Goal: Navigation & Orientation: Find specific page/section

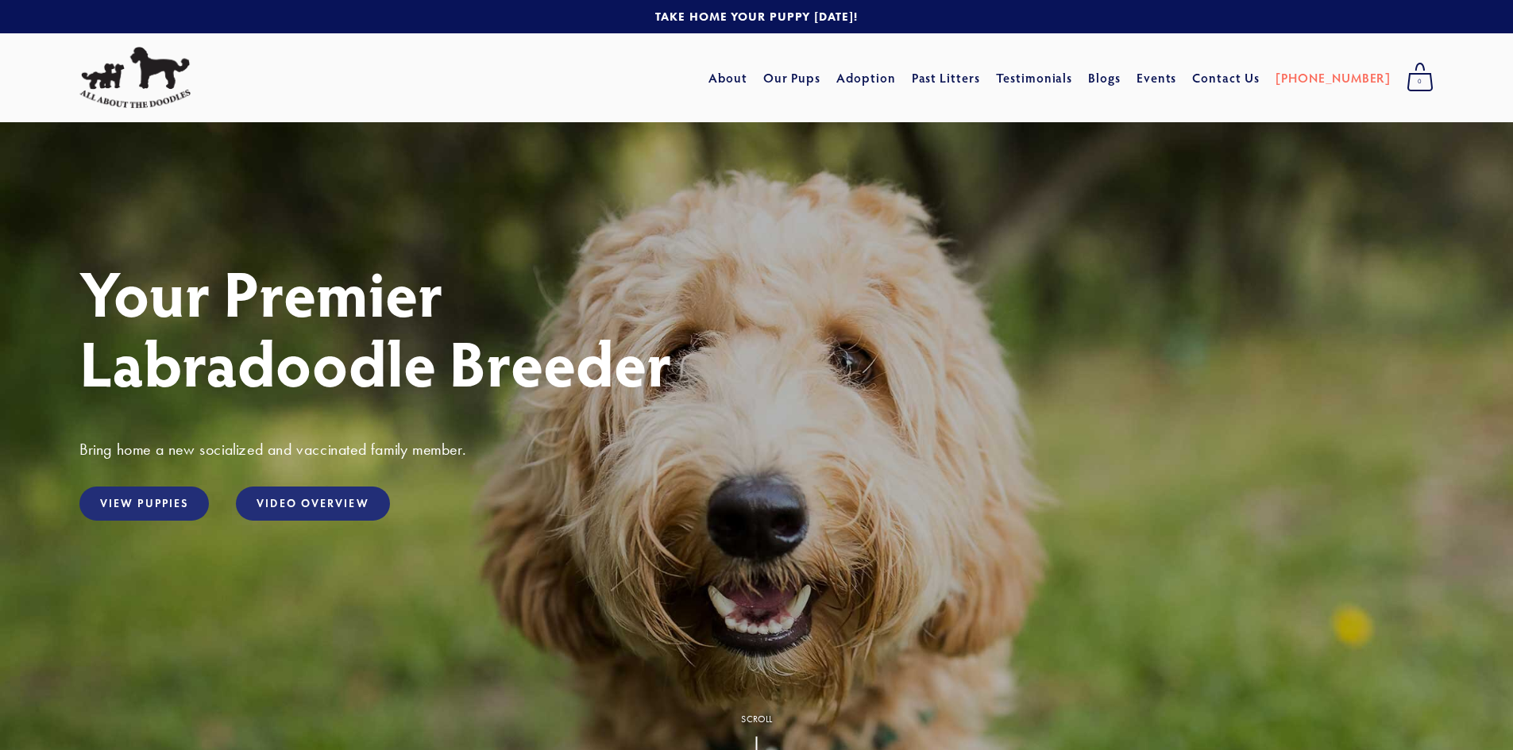
click at [821, 81] on link "Our Pups" at bounding box center [792, 78] width 58 height 29
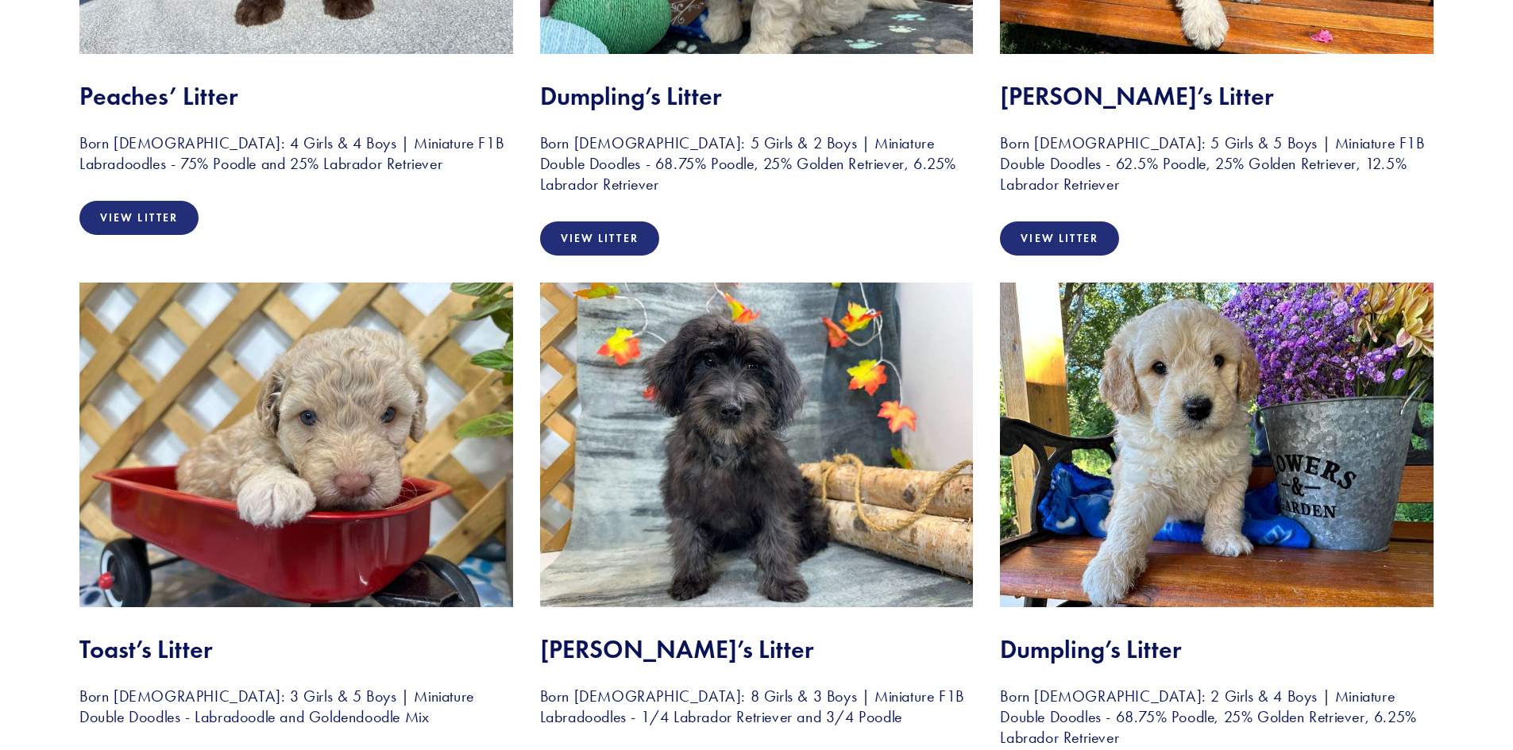
scroll to position [728, 0]
